Goal: Find specific page/section: Find specific page/section

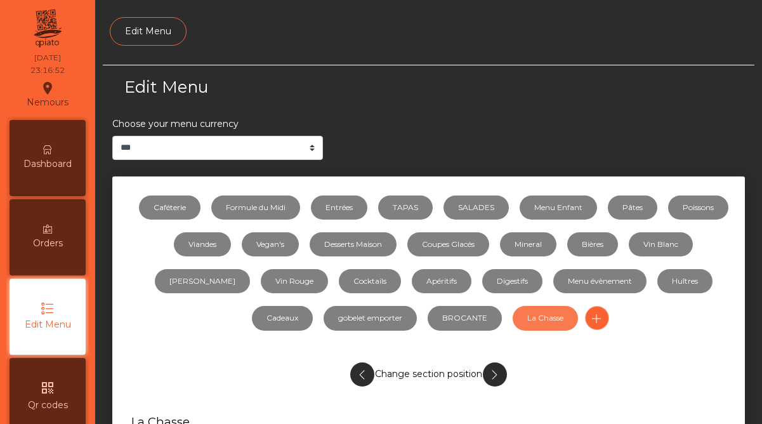
select select "***"
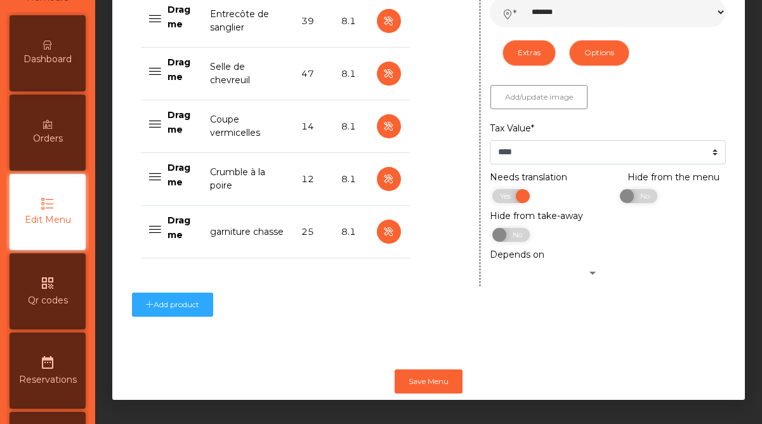
click at [70, 53] on span "Dashboard" at bounding box center [47, 59] width 48 height 13
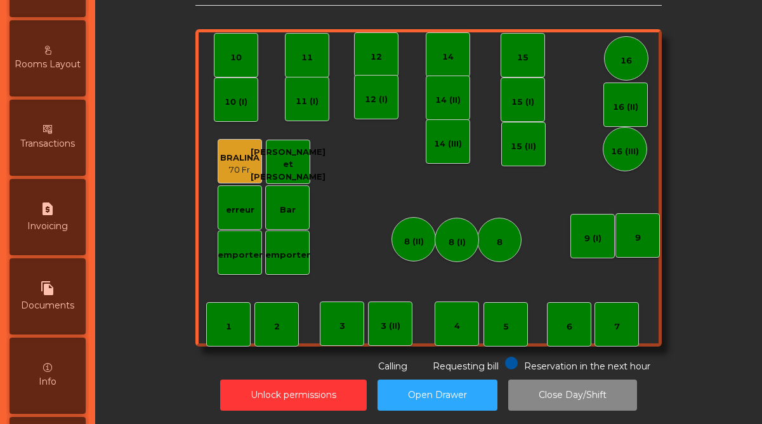
scroll to position [654, 0]
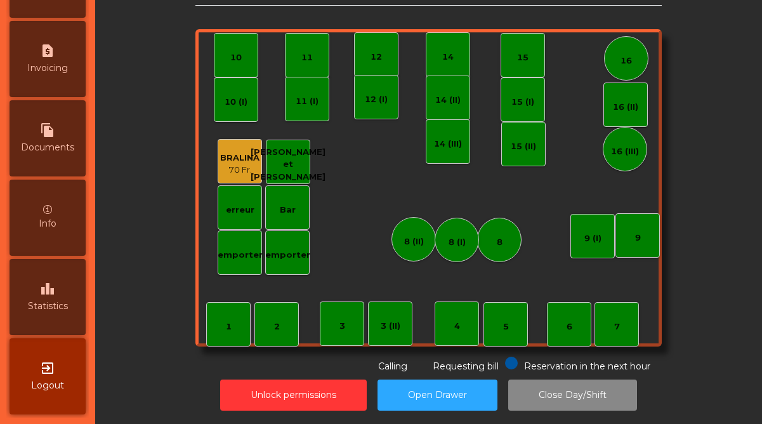
click at [55, 293] on icon "leaderboard" at bounding box center [47, 288] width 15 height 15
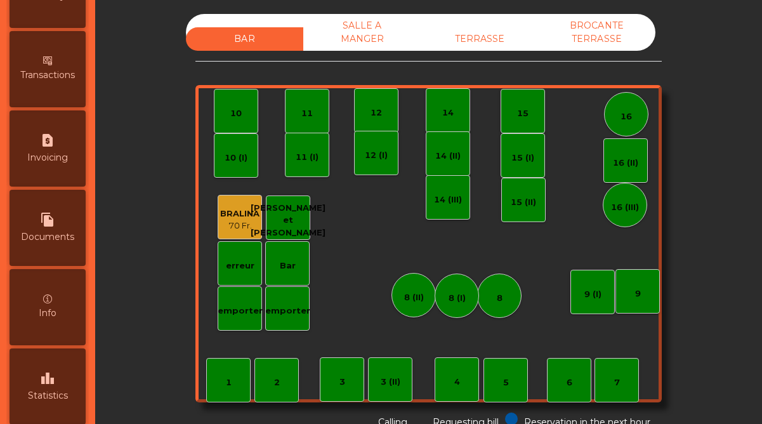
scroll to position [654, 0]
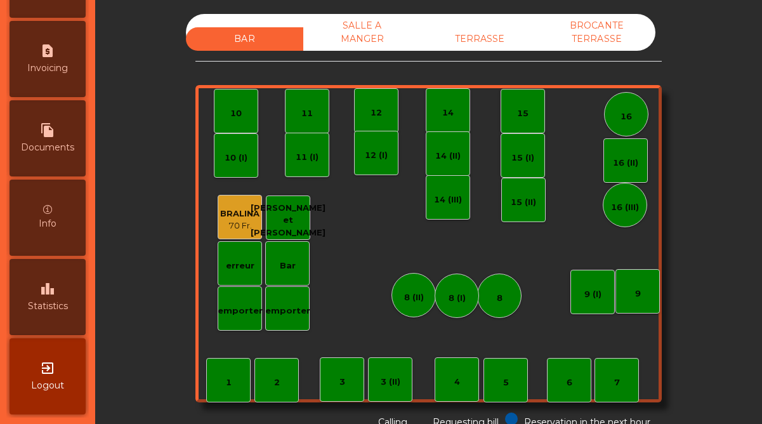
click at [64, 304] on span "Statistics" at bounding box center [48, 305] width 40 height 13
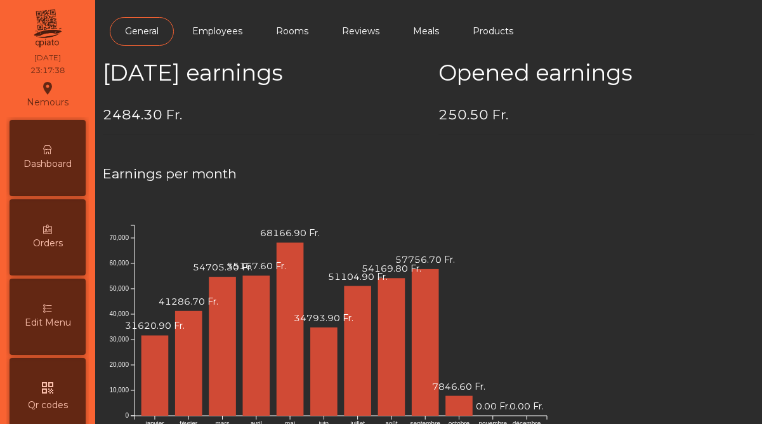
click at [45, 159] on span "Dashboard" at bounding box center [47, 163] width 48 height 13
